Goal: Information Seeking & Learning: Learn about a topic

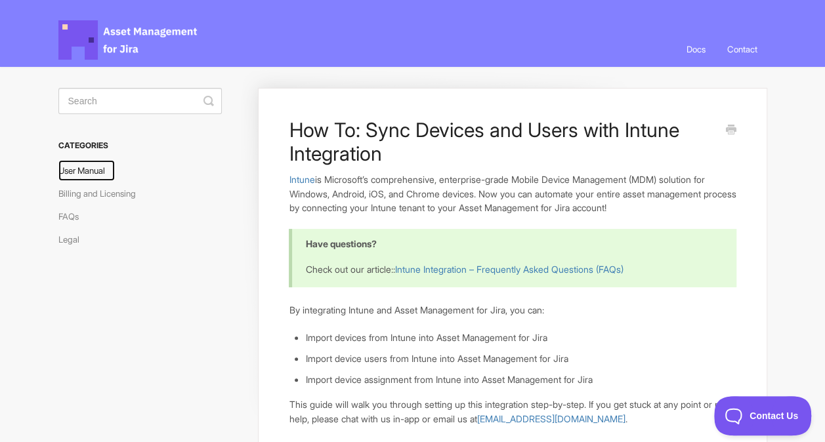
click at [75, 171] on link "User Manual" at bounding box center [86, 170] width 56 height 21
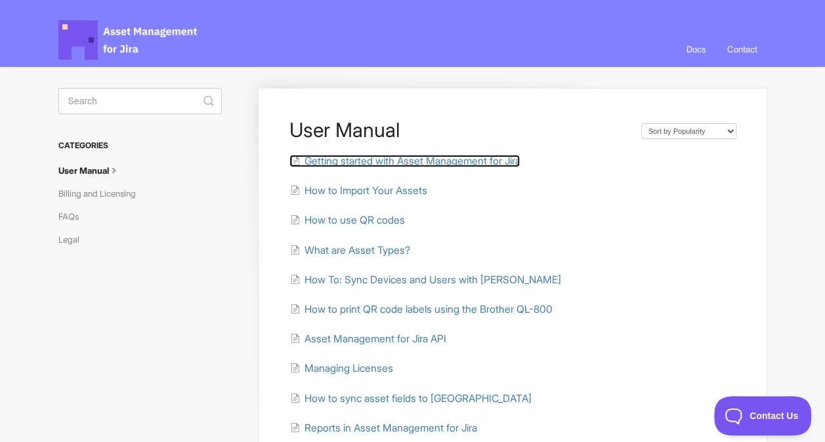
click at [364, 160] on span "Getting started with Asset Management for Jira" at bounding box center [412, 161] width 216 height 12
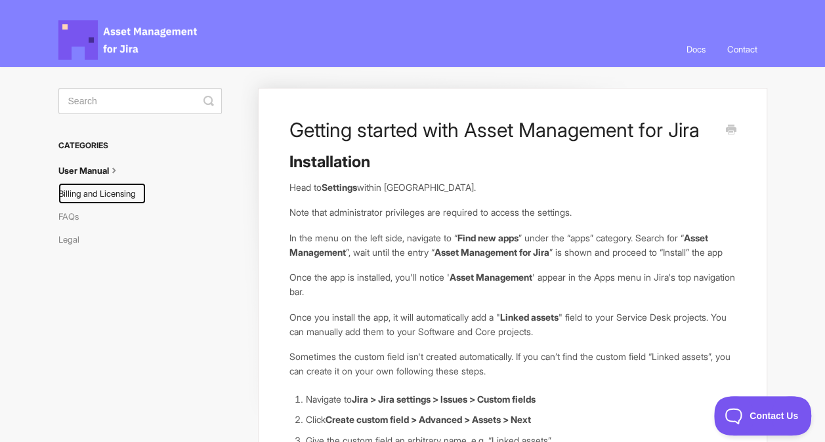
click at [108, 193] on link "Billing and Licensing" at bounding box center [101, 193] width 87 height 21
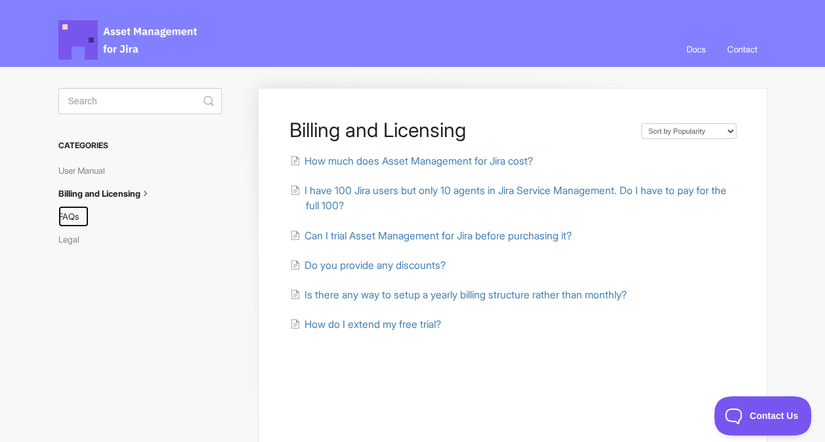
click at [74, 212] on link "FAQs" at bounding box center [73, 216] width 30 height 21
